Goal: Task Accomplishment & Management: Manage account settings

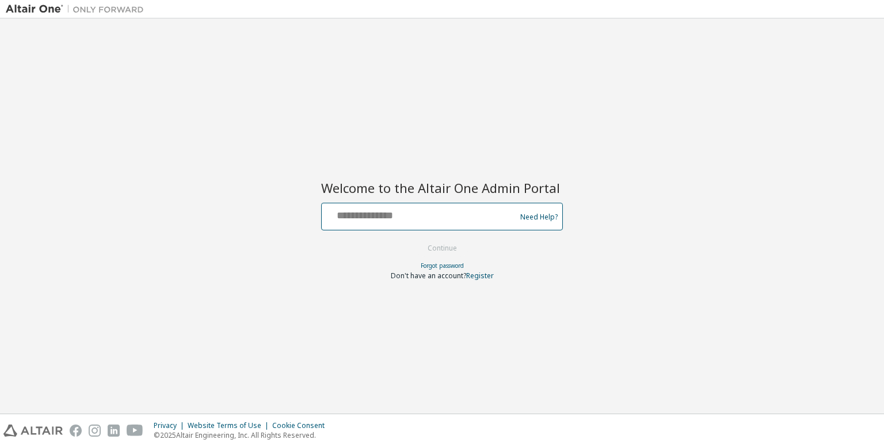
click at [422, 206] on input "text" at bounding box center [420, 214] width 188 height 17
type input "**********"
click at [416, 240] on button "Continue" at bounding box center [443, 248] width 54 height 17
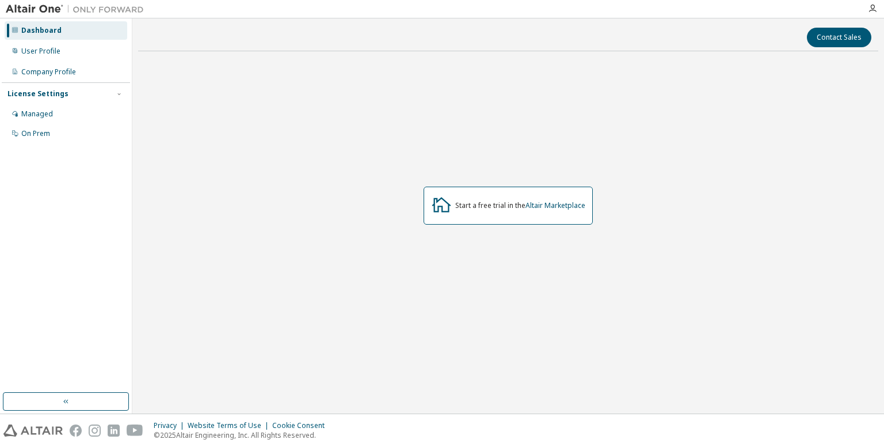
click at [166, 166] on div "Start a free trial in the Altair Marketplace" at bounding box center [508, 205] width 741 height 290
click at [62, 36] on div "Dashboard" at bounding box center [66, 30] width 123 height 18
click at [91, 402] on button "button" at bounding box center [66, 401] width 126 height 18
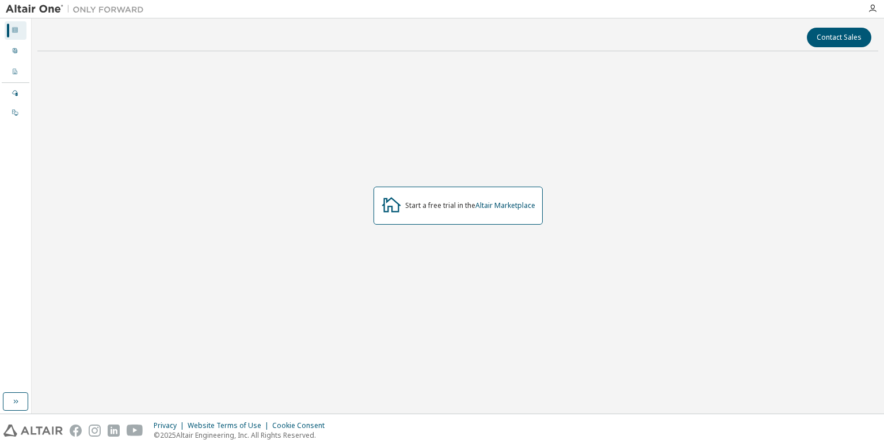
click at [22, 29] on div "Dashboard" at bounding box center [16, 30] width 22 height 18
click at [875, 1] on div at bounding box center [872, 8] width 23 height 17
click at [869, 11] on icon "button" at bounding box center [872, 8] width 9 height 9
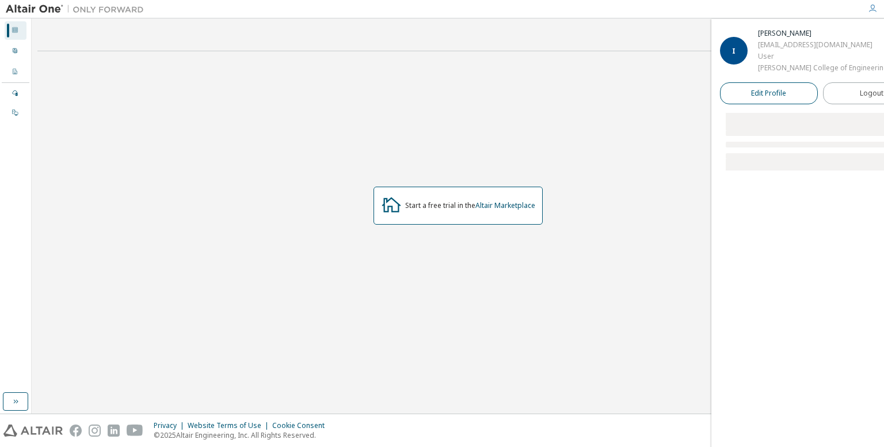
click at [787, 94] on span "Edit Profile" at bounding box center [768, 93] width 35 height 9
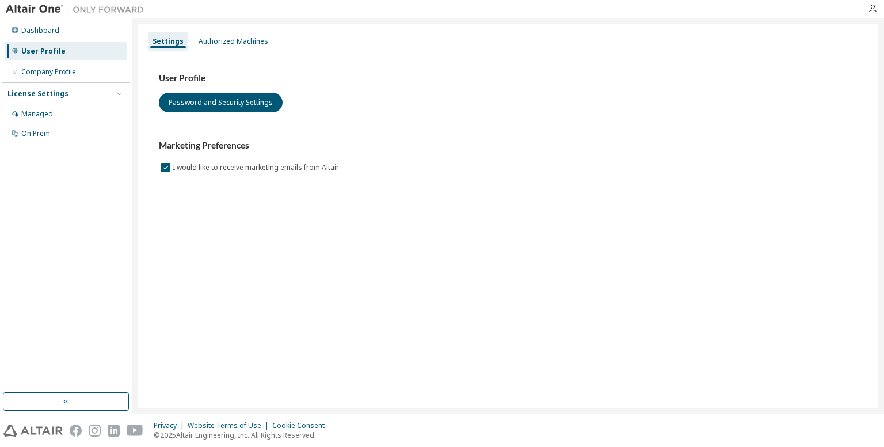
click at [69, 53] on div "User Profile" at bounding box center [66, 51] width 123 height 18
click at [240, 119] on div "User Profile Password and Security Settings Marketing Preferences I would like …" at bounding box center [508, 124] width 699 height 102
click at [240, 116] on div "User Profile Password and Security Settings Marketing Preferences I would like …" at bounding box center [508, 124] width 699 height 102
click at [240, 105] on button "Password and Security Settings" at bounding box center [221, 103] width 124 height 20
click at [64, 33] on div "Dashboard" at bounding box center [66, 30] width 123 height 18
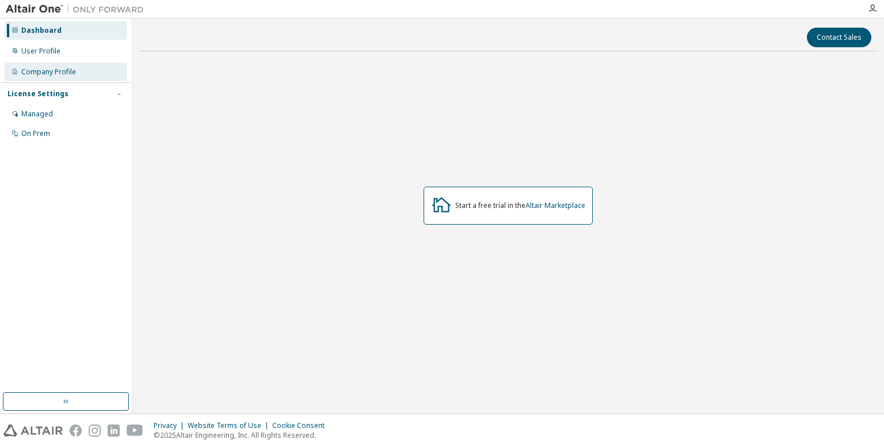
click at [64, 76] on div "Company Profile" at bounding box center [48, 71] width 55 height 9
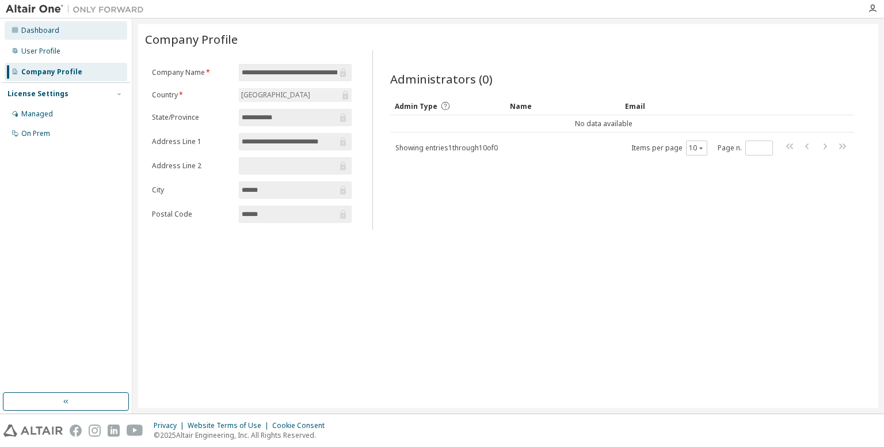
click at [64, 33] on div "Dashboard" at bounding box center [66, 30] width 123 height 18
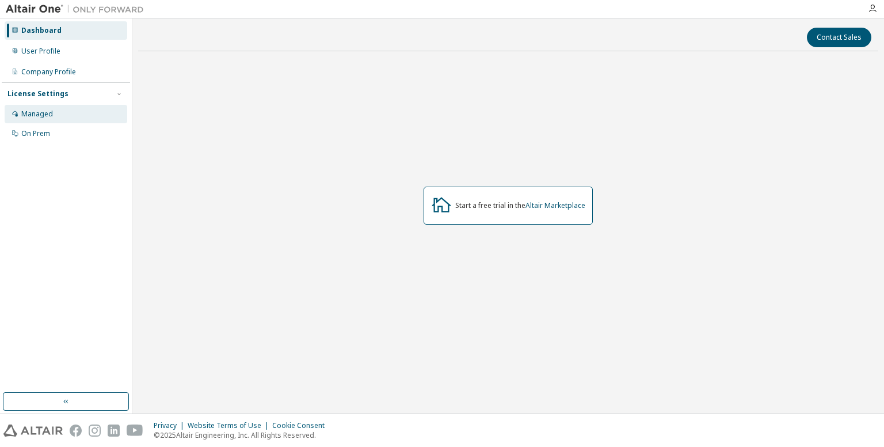
click at [56, 119] on div "Managed" at bounding box center [66, 114] width 123 height 18
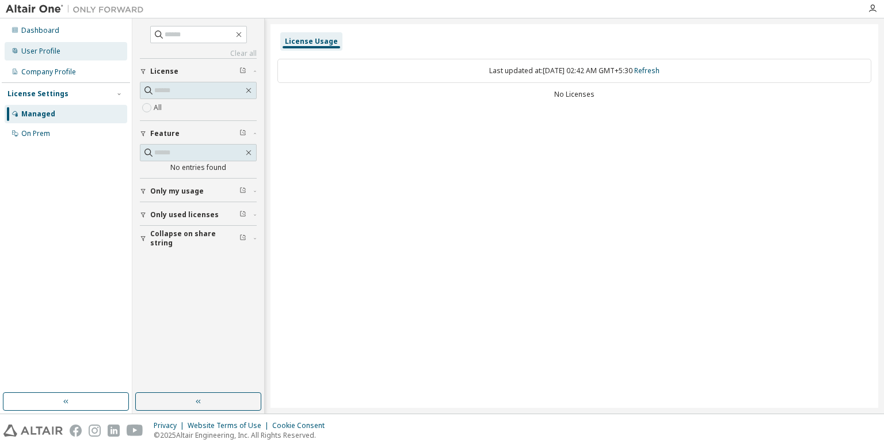
click at [41, 47] on div "User Profile" at bounding box center [40, 51] width 39 height 9
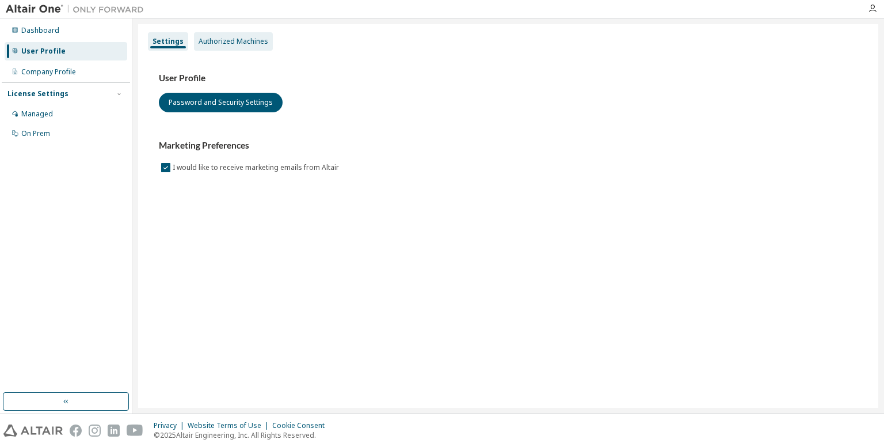
click at [221, 44] on div "Authorized Machines" at bounding box center [234, 41] width 70 height 9
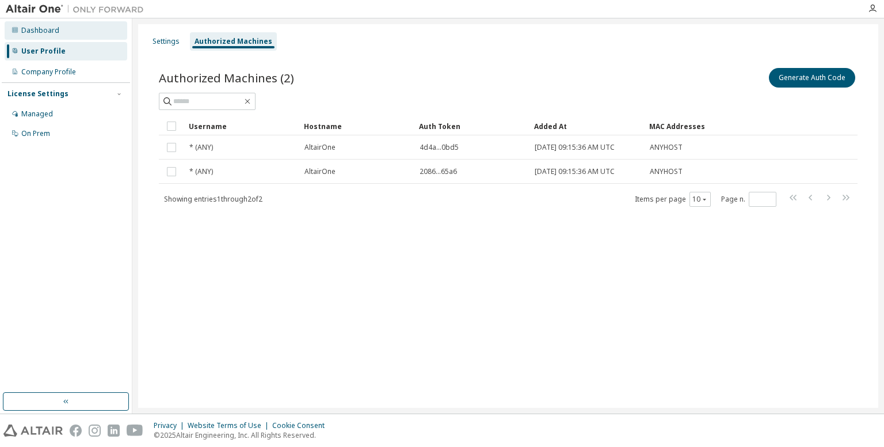
click at [37, 31] on div "Dashboard" at bounding box center [40, 30] width 38 height 9
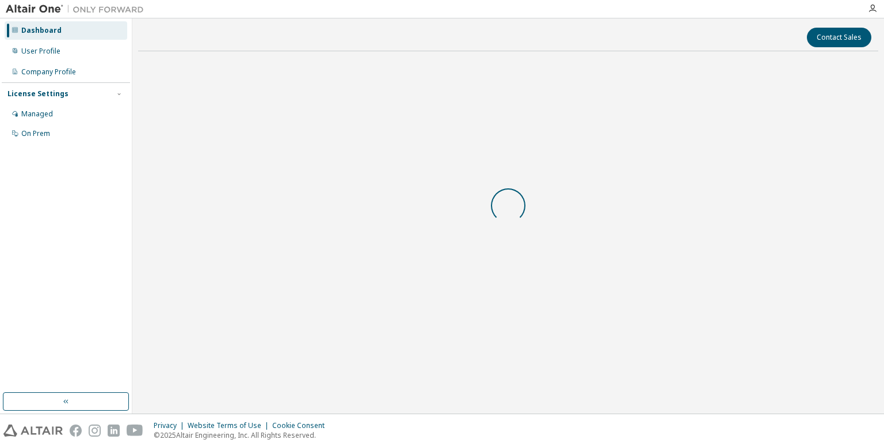
click at [37, 31] on div "Dashboard" at bounding box center [41, 30] width 40 height 9
click at [549, 201] on link "Altair Marketplace" at bounding box center [556, 205] width 60 height 10
